Goal: Task Accomplishment & Management: Complete application form

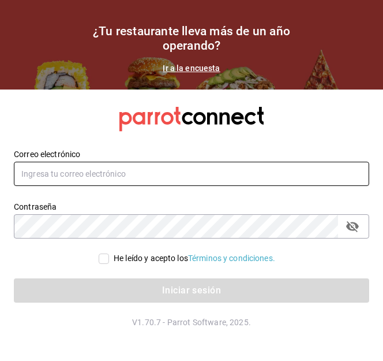
type input "[EMAIL_ADDRESS][DOMAIN_NAME]"
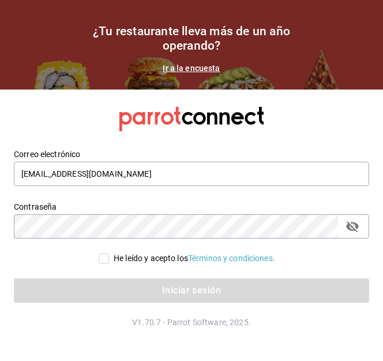
click at [101, 256] on input "He leído y acepto los Términos y condiciones." at bounding box center [104, 258] width 10 height 10
checkbox input "true"
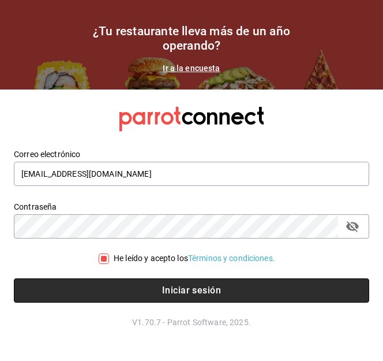
click at [136, 283] on button "Iniciar sesión" at bounding box center [191, 290] width 355 height 24
